Goal: Task Accomplishment & Management: Manage account settings

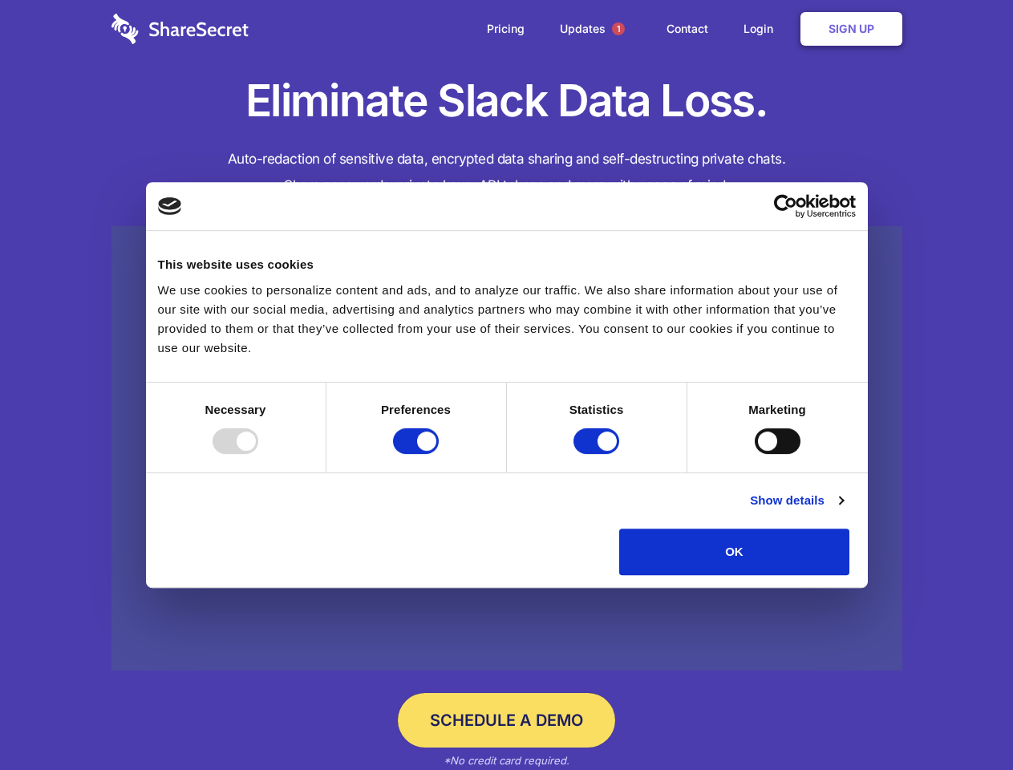
click at [258, 454] on div at bounding box center [236, 441] width 46 height 26
click at [439, 454] on input "Preferences" at bounding box center [416, 441] width 46 height 26
checkbox input "false"
click at [599, 454] on input "Statistics" at bounding box center [597, 441] width 46 height 26
checkbox input "false"
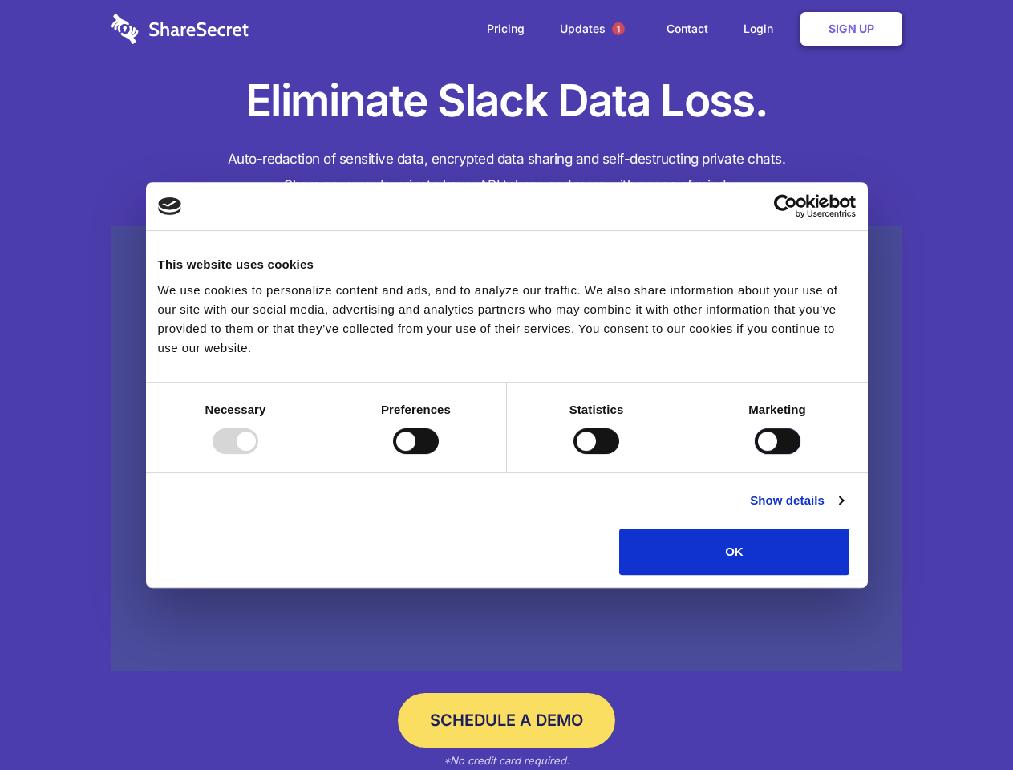
click at [755, 454] on input "Marketing" at bounding box center [778, 441] width 46 height 26
checkbox input "true"
